Goal: Consume media (video, audio)

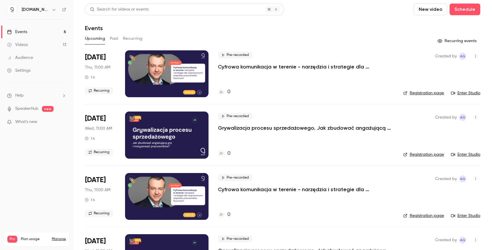
click at [34, 44] on link "Videos 13" at bounding box center [36, 44] width 73 height 13
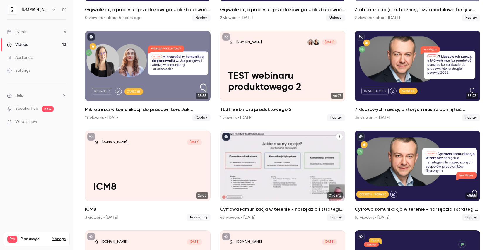
scroll to position [136, 0]
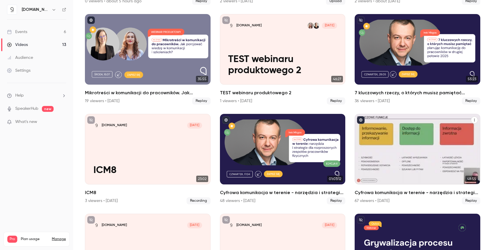
click at [380, 191] on h2 "Cyfrowa komunikacja w terenie - narzędzia i strategie dla rozproszonych zespołó…" at bounding box center [417, 192] width 126 height 7
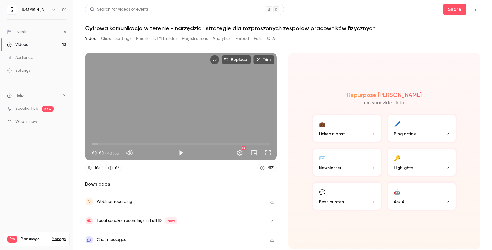
click at [215, 38] on button "Analytics" at bounding box center [222, 38] width 18 height 9
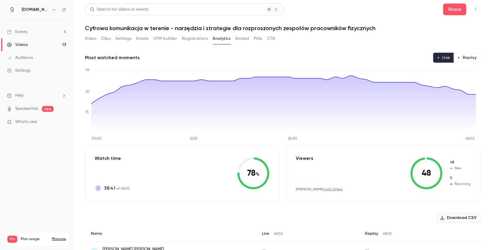
scroll to position [1, 0]
click at [473, 12] on button "Top Bar Actions" at bounding box center [475, 8] width 9 height 9
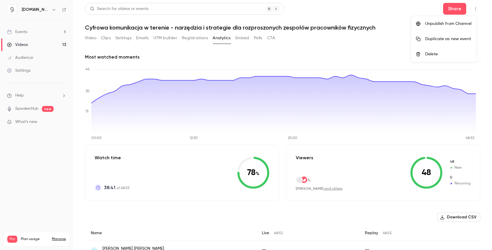
click at [473, 12] on div at bounding box center [246, 125] width 492 height 250
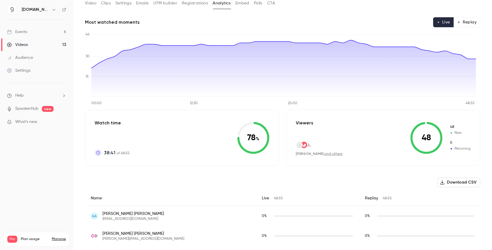
scroll to position [40, 0]
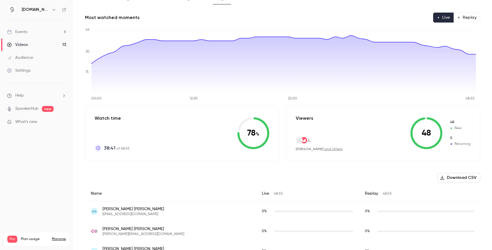
click at [359, 193] on div "Replay 48:55" at bounding box center [419, 194] width 121 height 16
drag, startPoint x: 345, startPoint y: 191, endPoint x: 349, endPoint y: 191, distance: 3.8
click at [359, 191] on div "Replay 48:55" at bounding box center [419, 194] width 121 height 16
click at [359, 192] on div "Replay 48:55" at bounding box center [419, 194] width 121 height 16
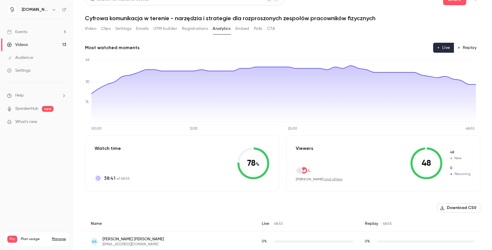
click at [466, 49] on button "Replay" at bounding box center [466, 48] width 27 height 10
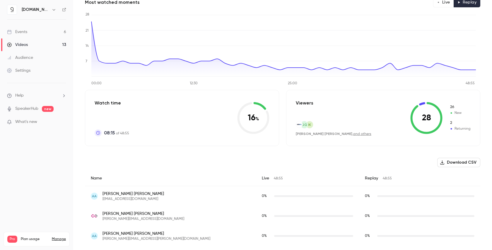
scroll to position [0, 0]
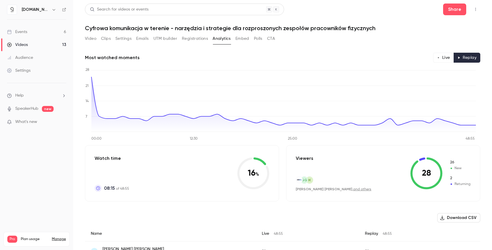
click at [360, 189] on link "and others" at bounding box center [362, 190] width 18 height 4
